Goal: Transaction & Acquisition: Purchase product/service

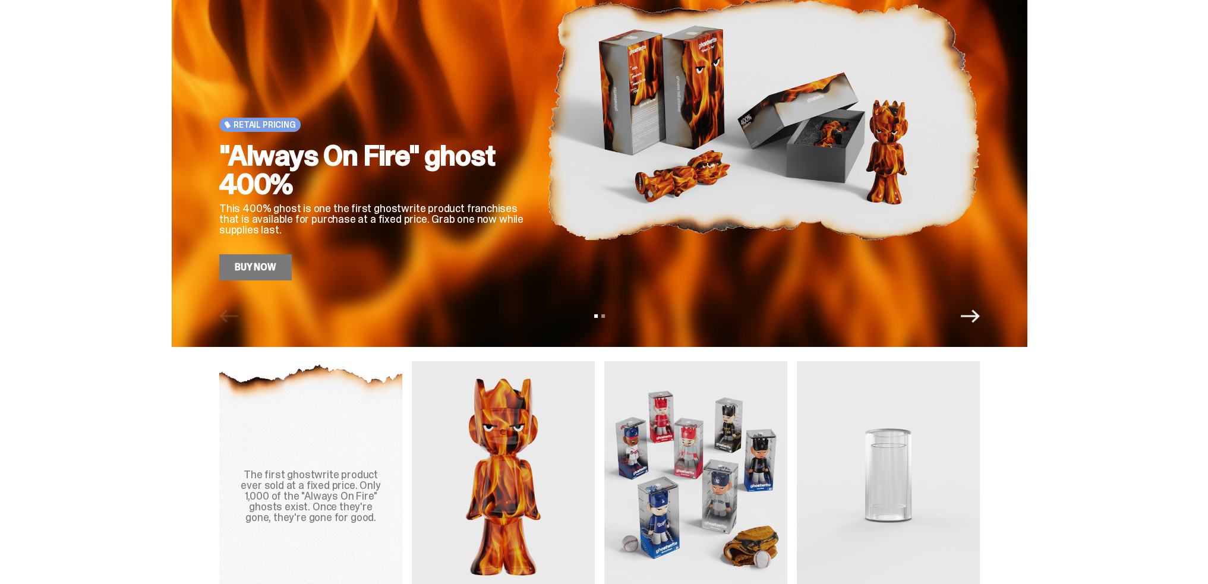
scroll to position [238, 0]
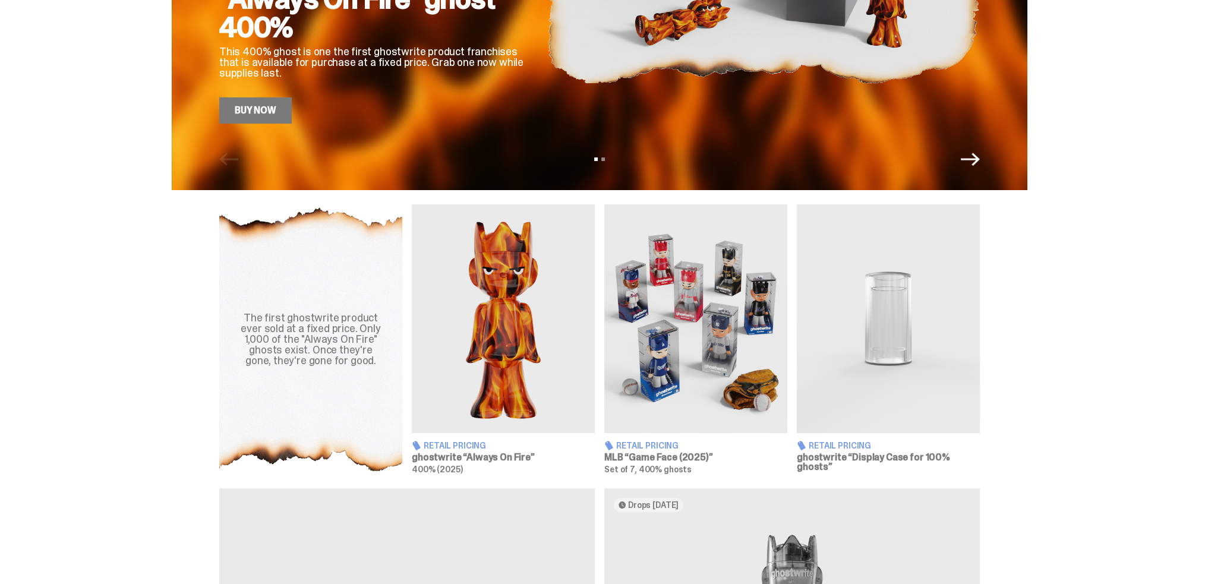
click at [712, 357] on img at bounding box center [696, 318] width 183 height 229
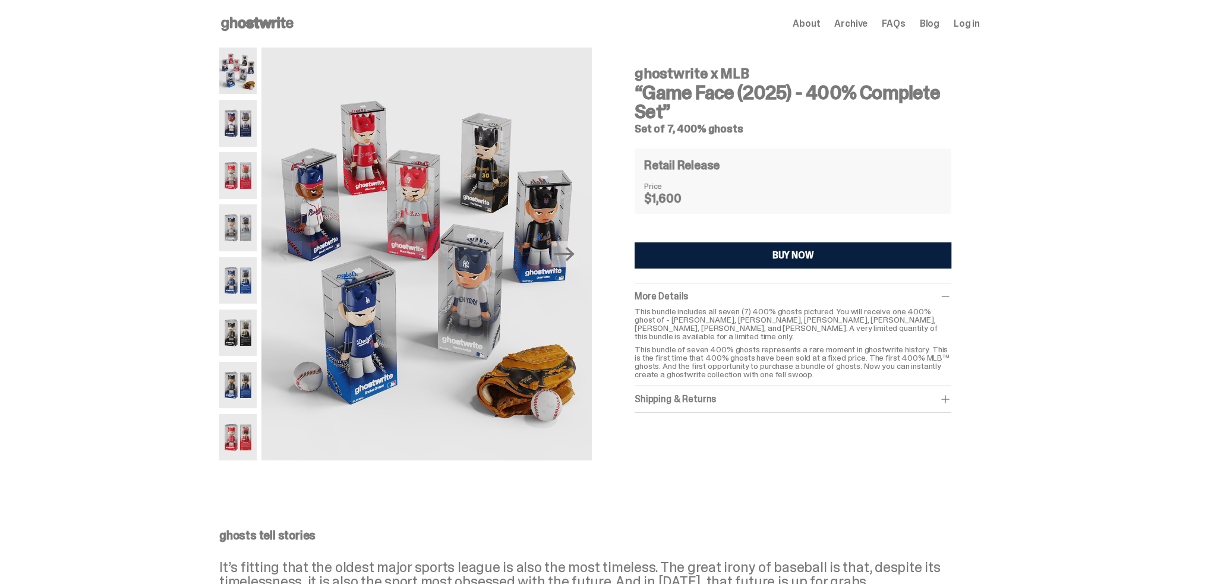
click at [898, 21] on span "FAQs" at bounding box center [893, 24] width 23 height 10
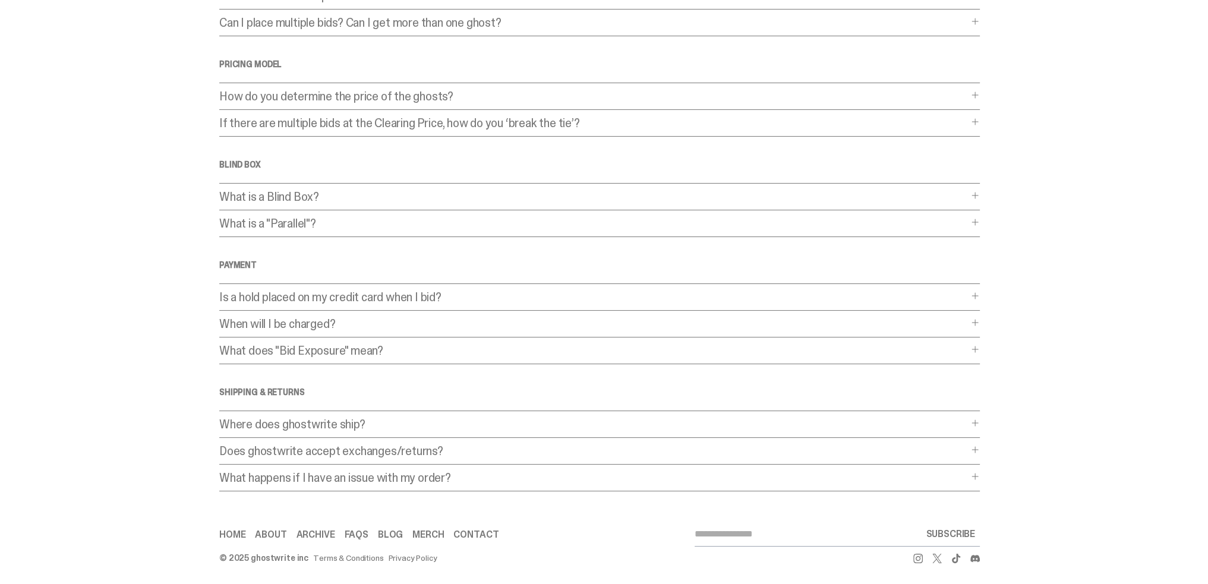
scroll to position [185, 0]
click at [229, 530] on link "Home" at bounding box center [232, 535] width 26 height 10
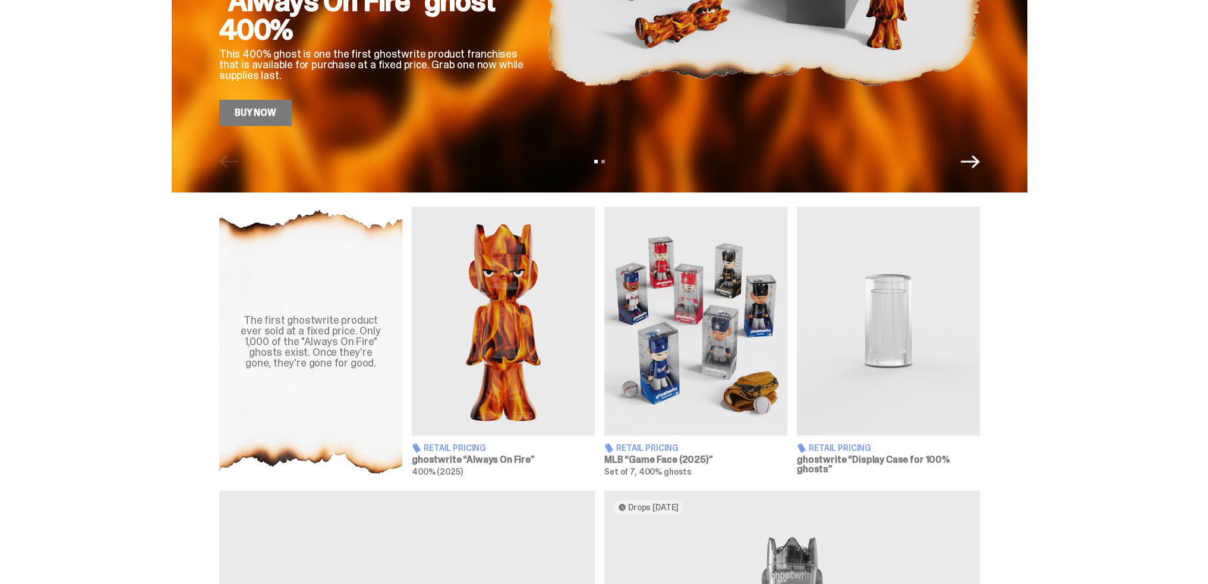
scroll to position [238, 0]
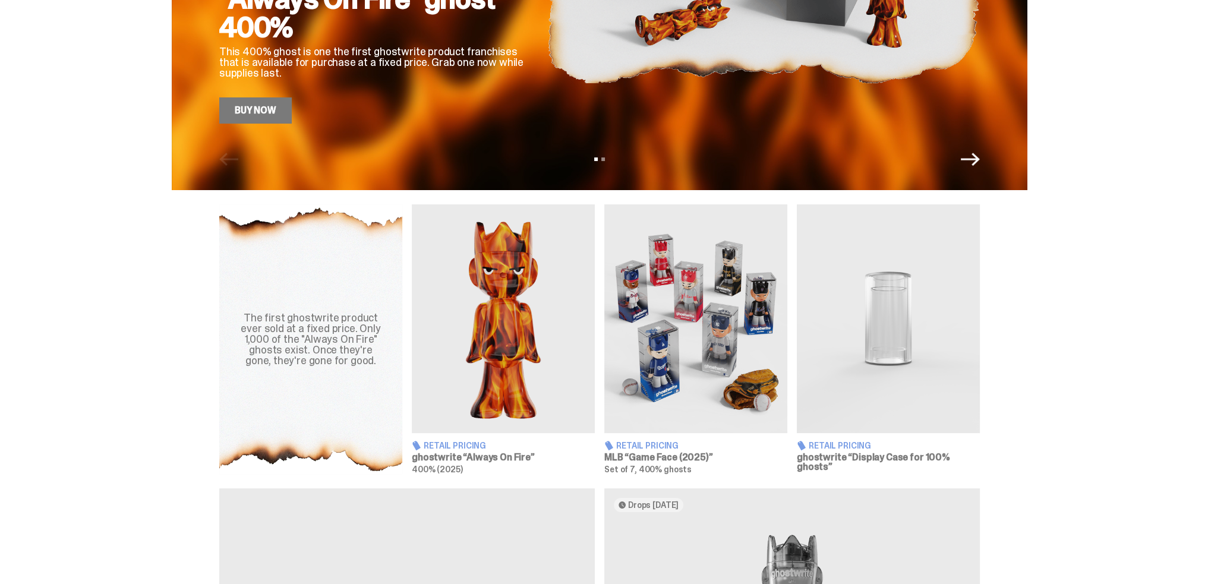
click at [882, 320] on img at bounding box center [888, 318] width 183 height 229
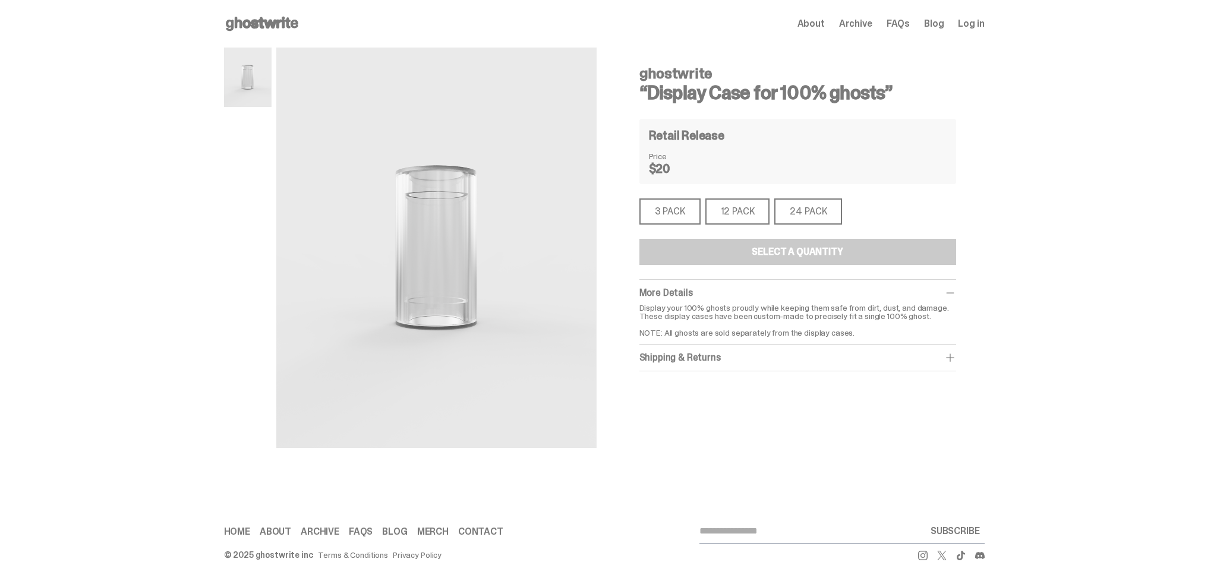
click at [824, 211] on div "24 PACK" at bounding box center [809, 212] width 68 height 26
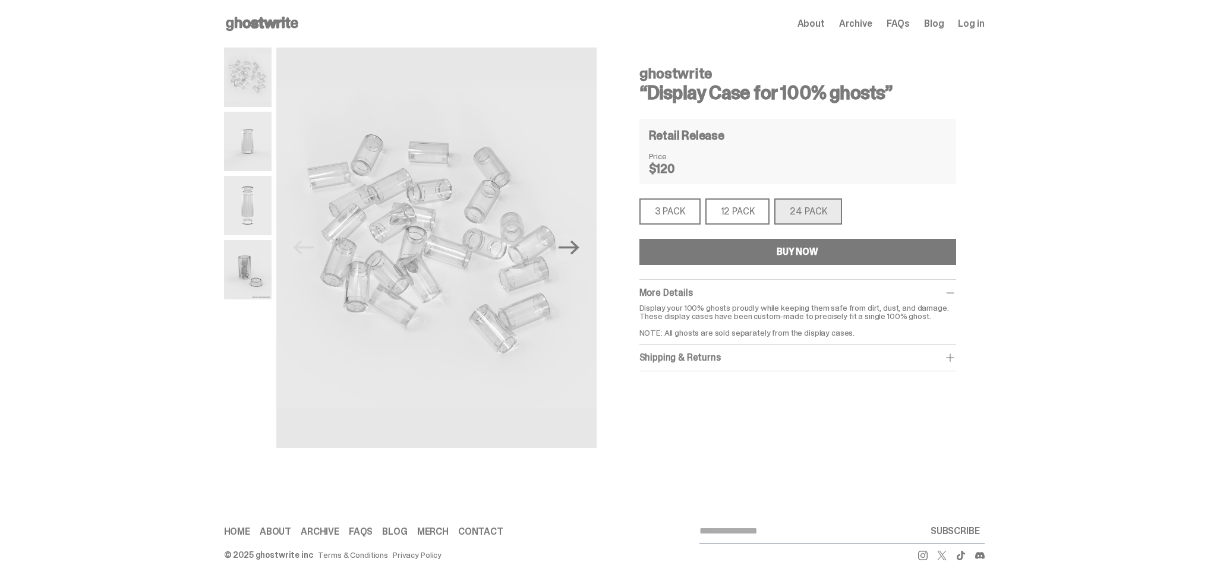
click at [968, 30] on div "About Archive FAQs Blog Log in" at bounding box center [891, 24] width 187 height 14
click at [967, 23] on span "Log in" at bounding box center [971, 24] width 26 height 10
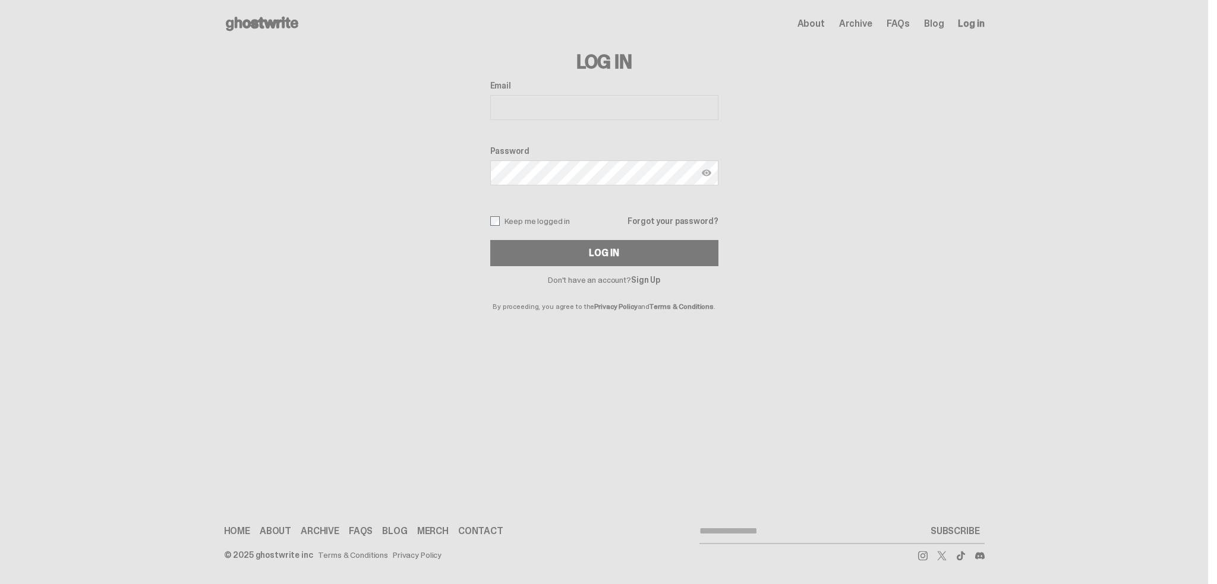
click at [575, 108] on input "Email" at bounding box center [604, 107] width 228 height 25
type input "**********"
click at [490, 240] on button "Log In" at bounding box center [604, 253] width 228 height 26
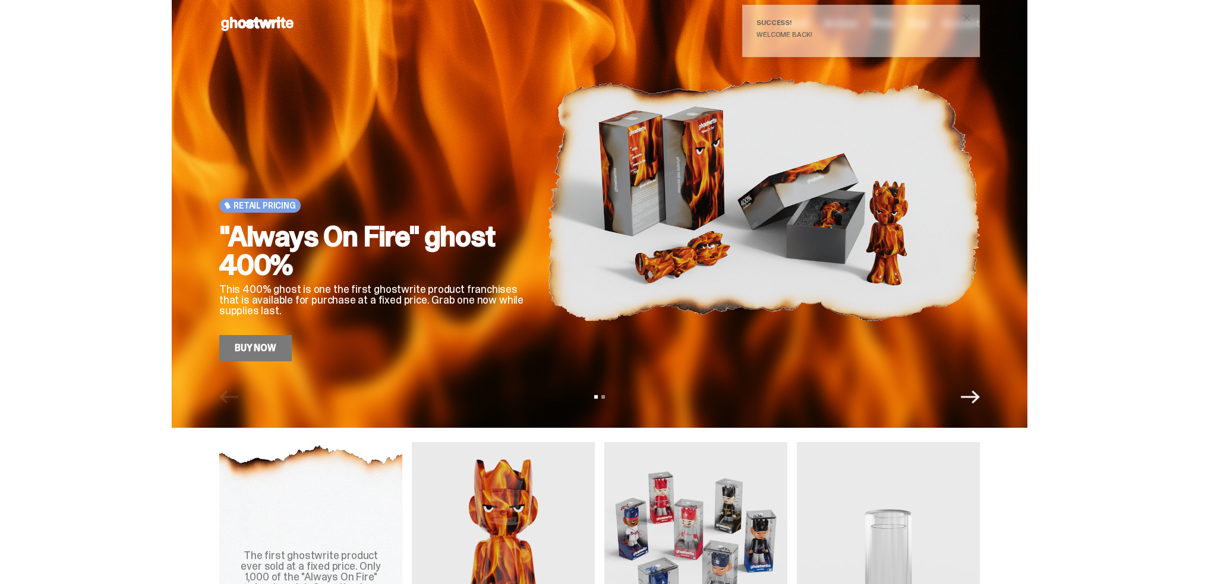
click at [864, 28] on div "Success! Welcome back!" at bounding box center [861, 31] width 238 height 52
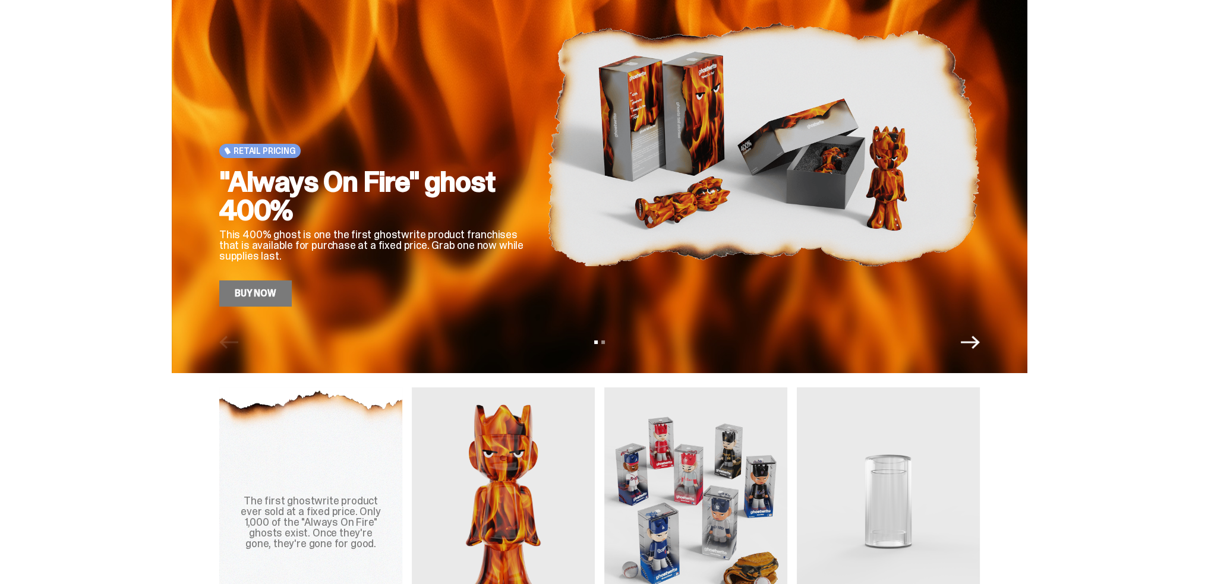
scroll to position [297, 0]
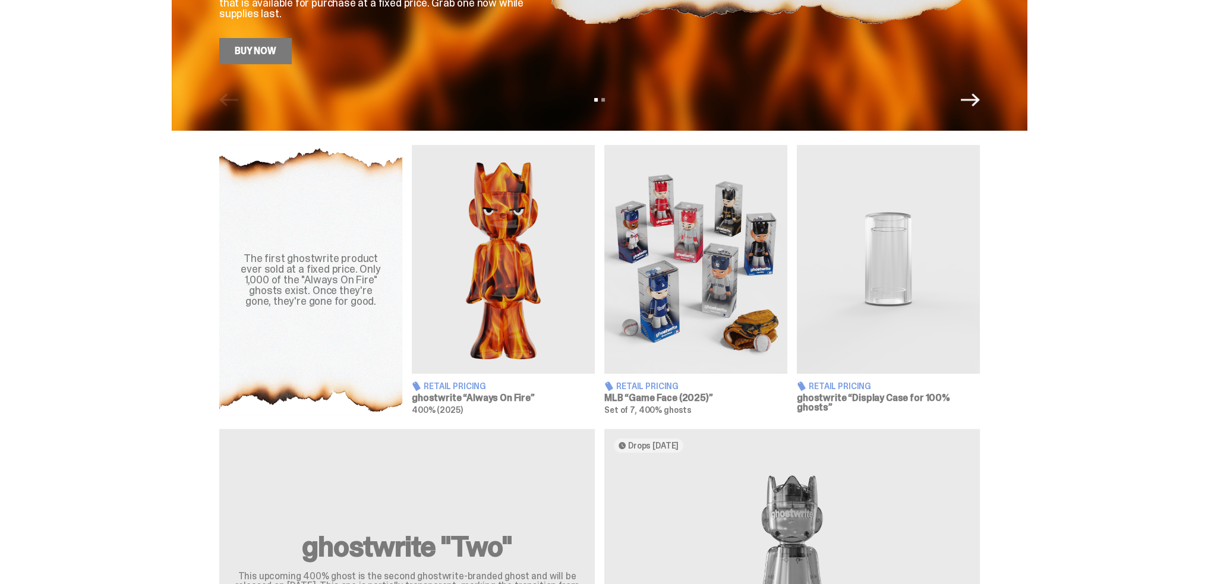
click at [859, 313] on img at bounding box center [888, 259] width 183 height 229
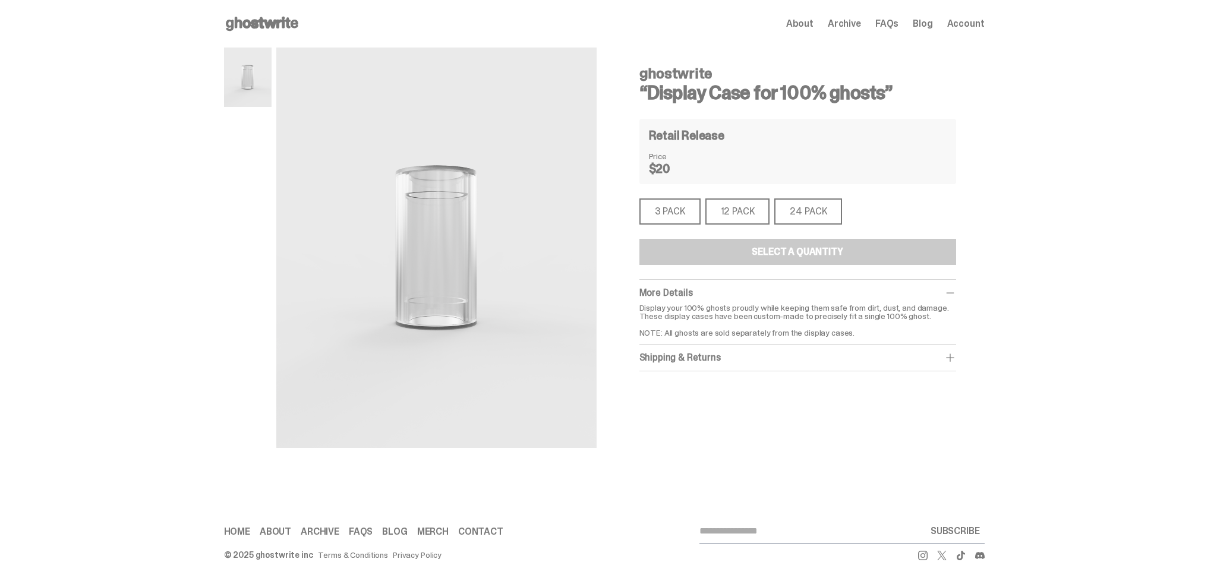
click at [798, 213] on div "24 PACK" at bounding box center [809, 212] width 68 height 26
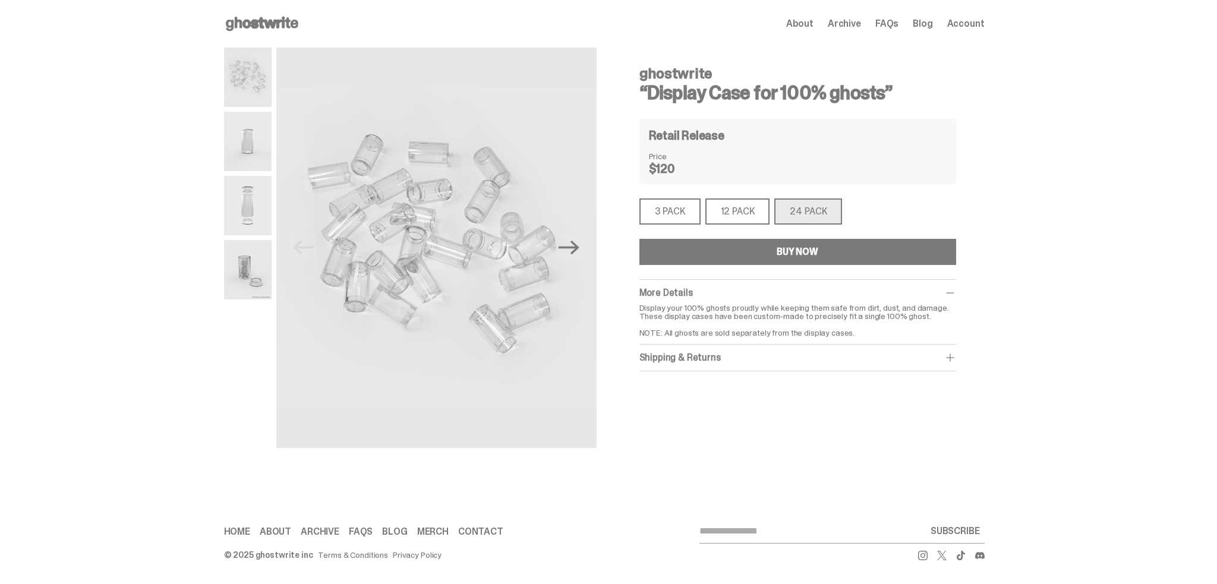
click at [783, 253] on div "BUY NOW" at bounding box center [798, 252] width 42 height 10
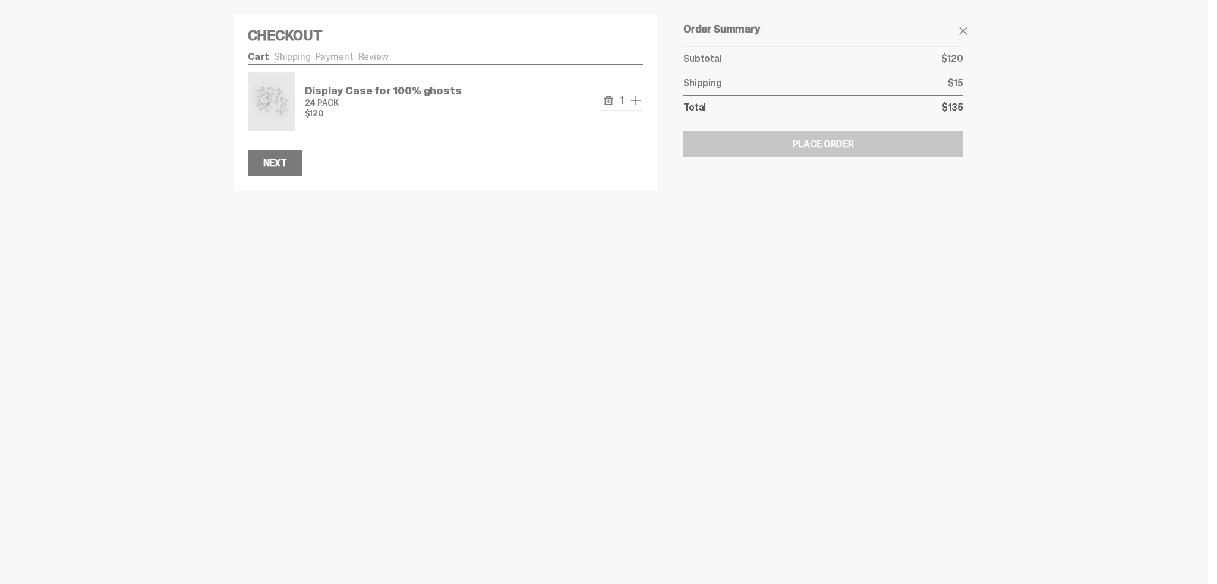
click at [636, 100] on span "add one" at bounding box center [636, 100] width 14 height 14
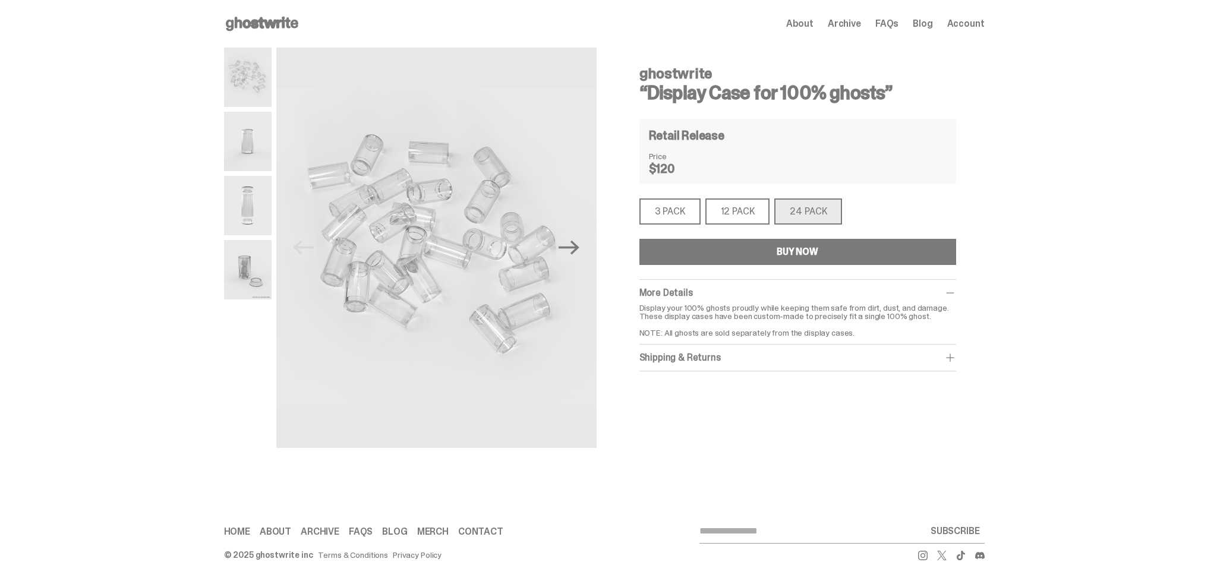
click at [248, 135] on img at bounding box center [248, 141] width 48 height 59
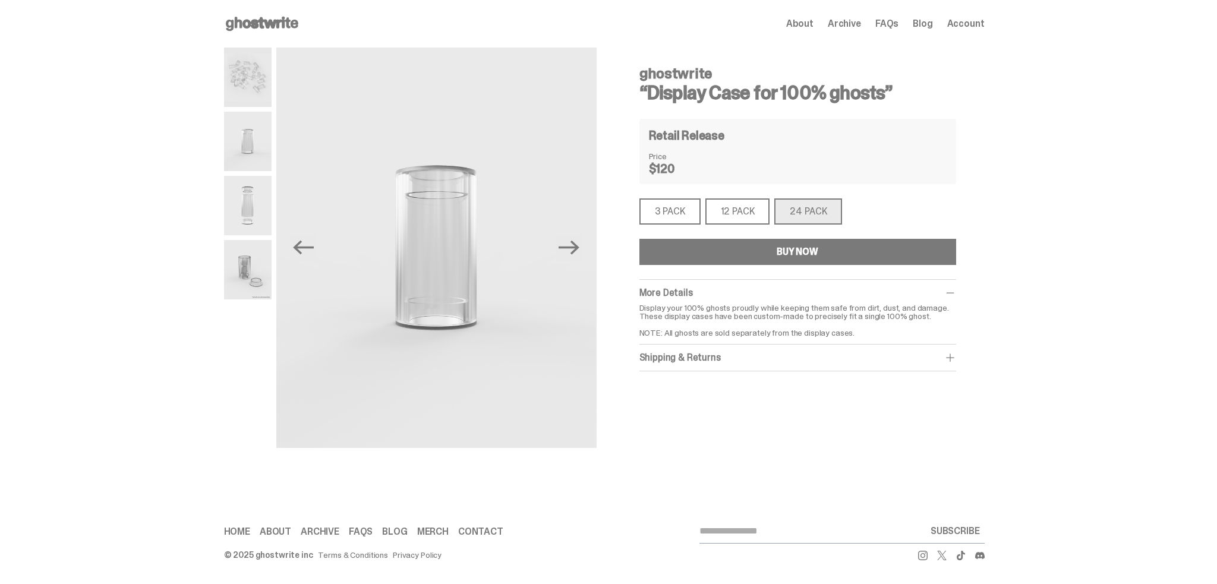
click at [243, 212] on img at bounding box center [248, 205] width 48 height 59
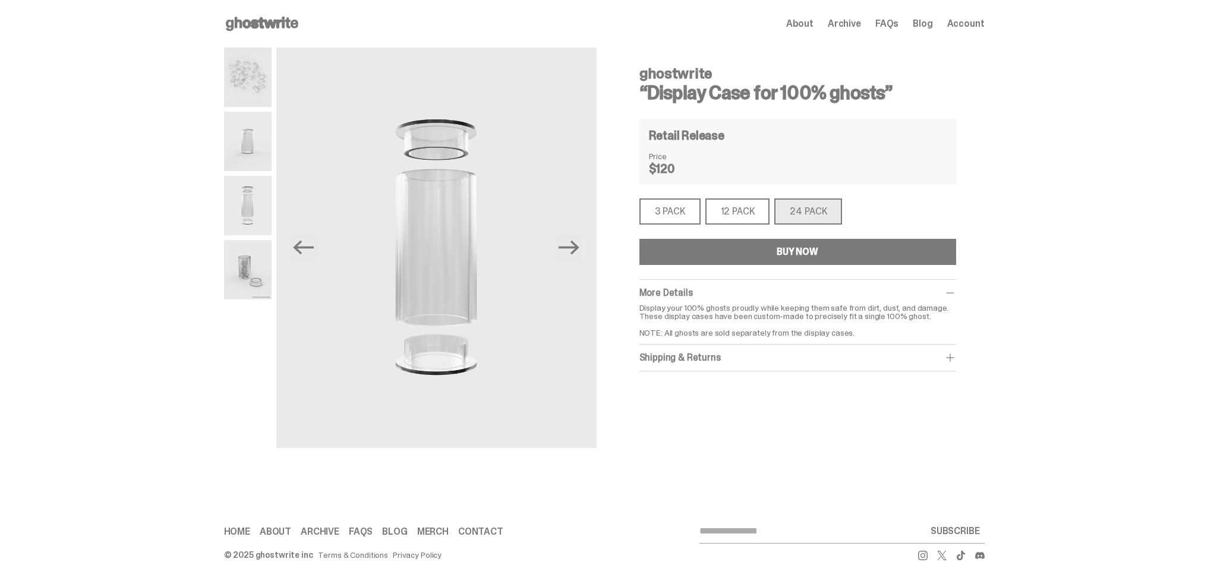
click at [243, 269] on img at bounding box center [248, 269] width 48 height 59
